Goal: Navigation & Orientation: Find specific page/section

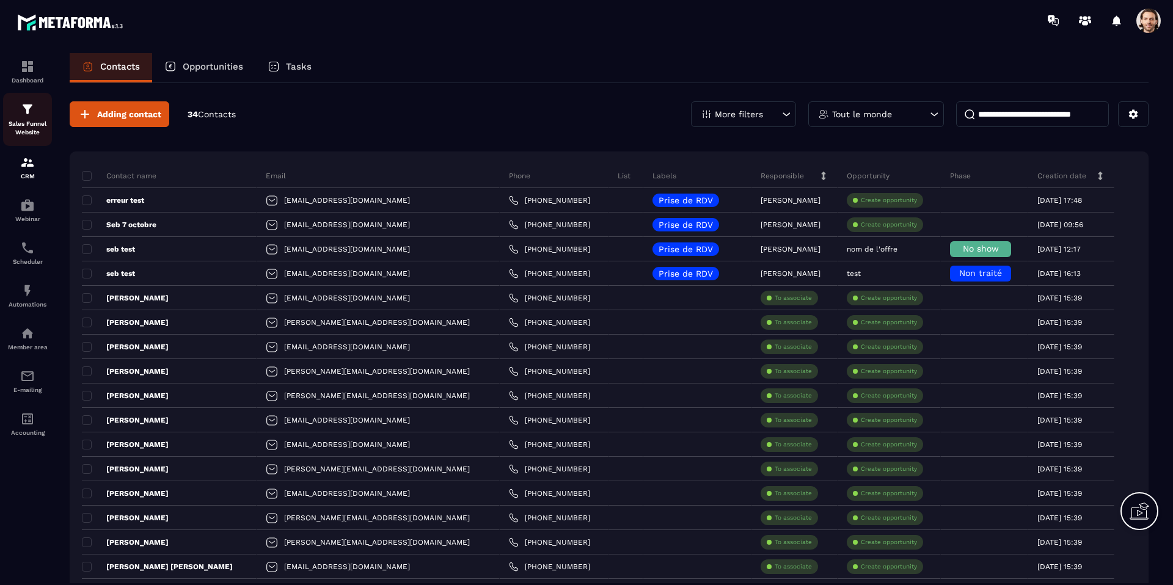
click at [20, 123] on p "Sales Funnel Website" at bounding box center [27, 128] width 49 height 17
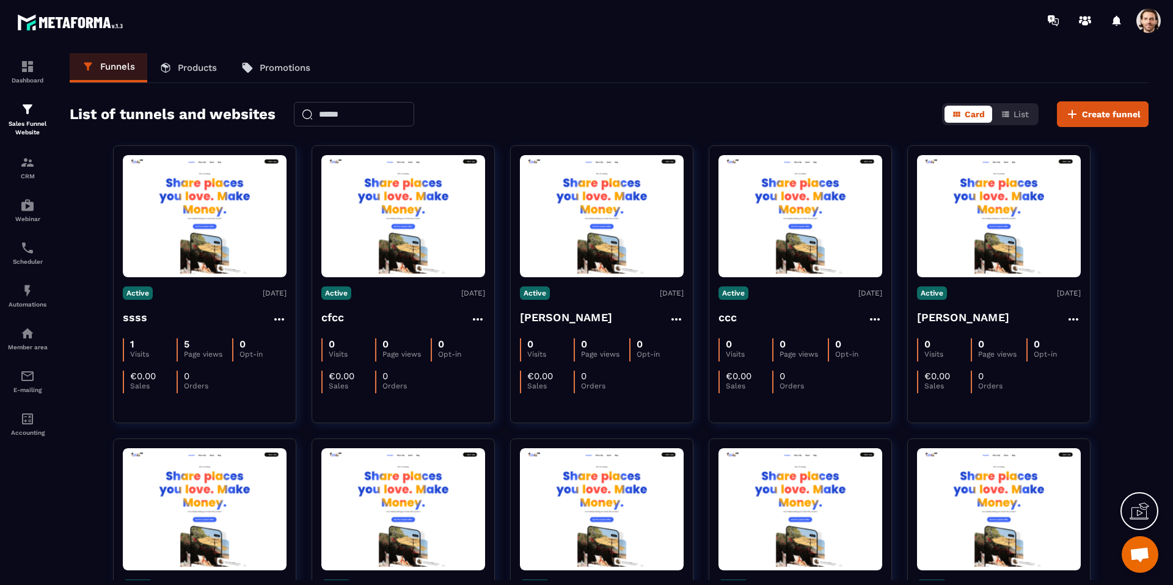
click at [205, 71] on p "Products" at bounding box center [197, 67] width 39 height 11
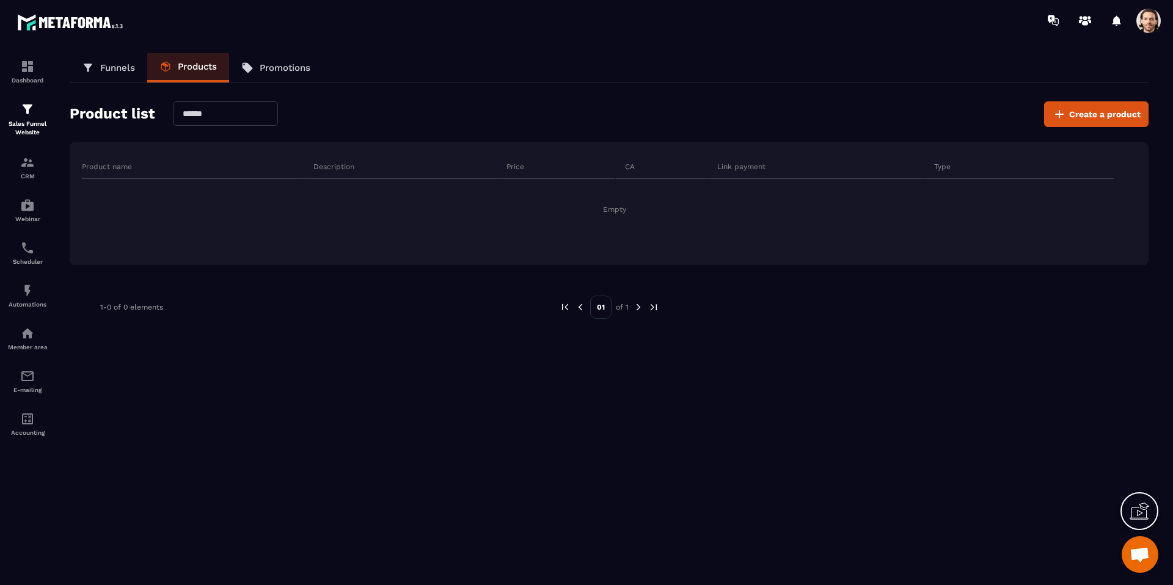
click at [132, 76] on link "Funnels" at bounding box center [109, 67] width 78 height 29
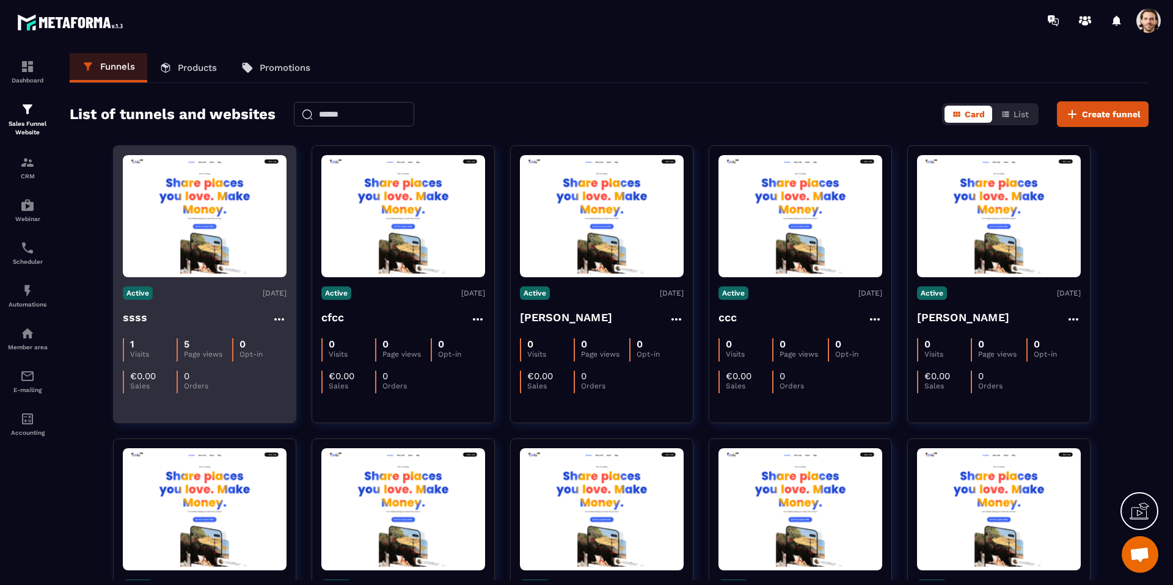
click at [200, 326] on div "ssss" at bounding box center [205, 319] width 164 height 20
